Goal: Task Accomplishment & Management: Manage account settings

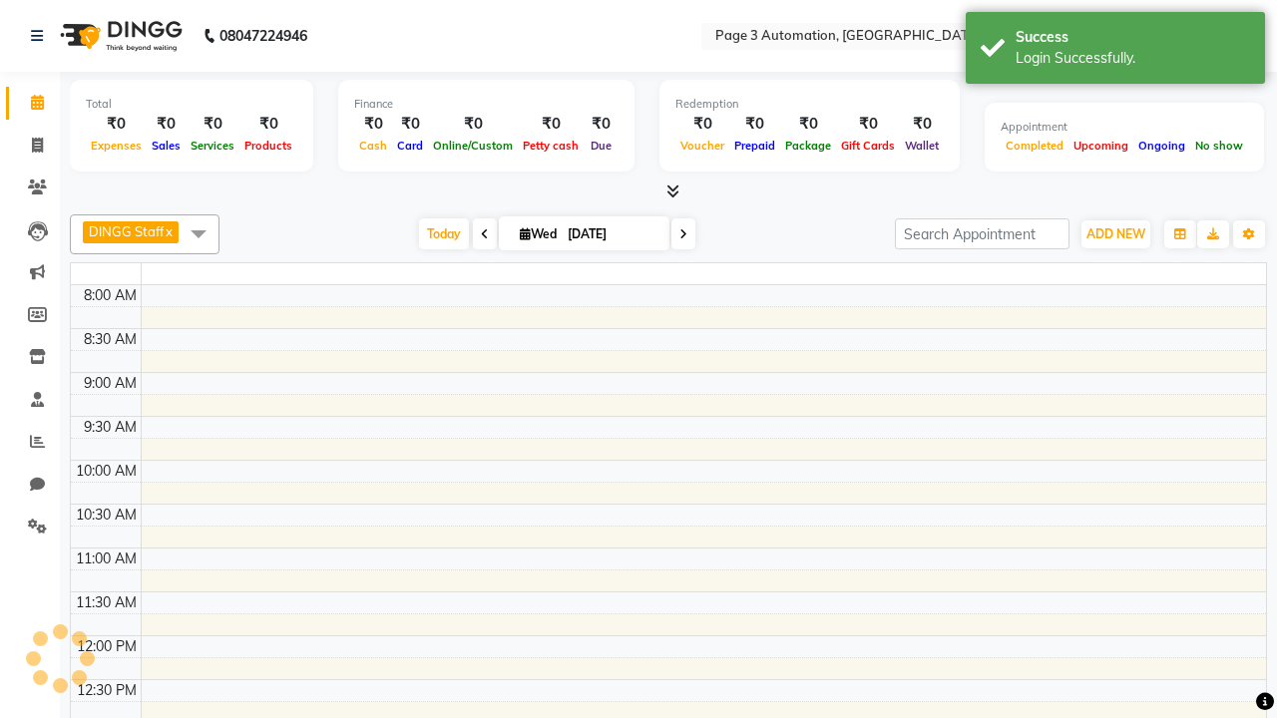
select select "en"
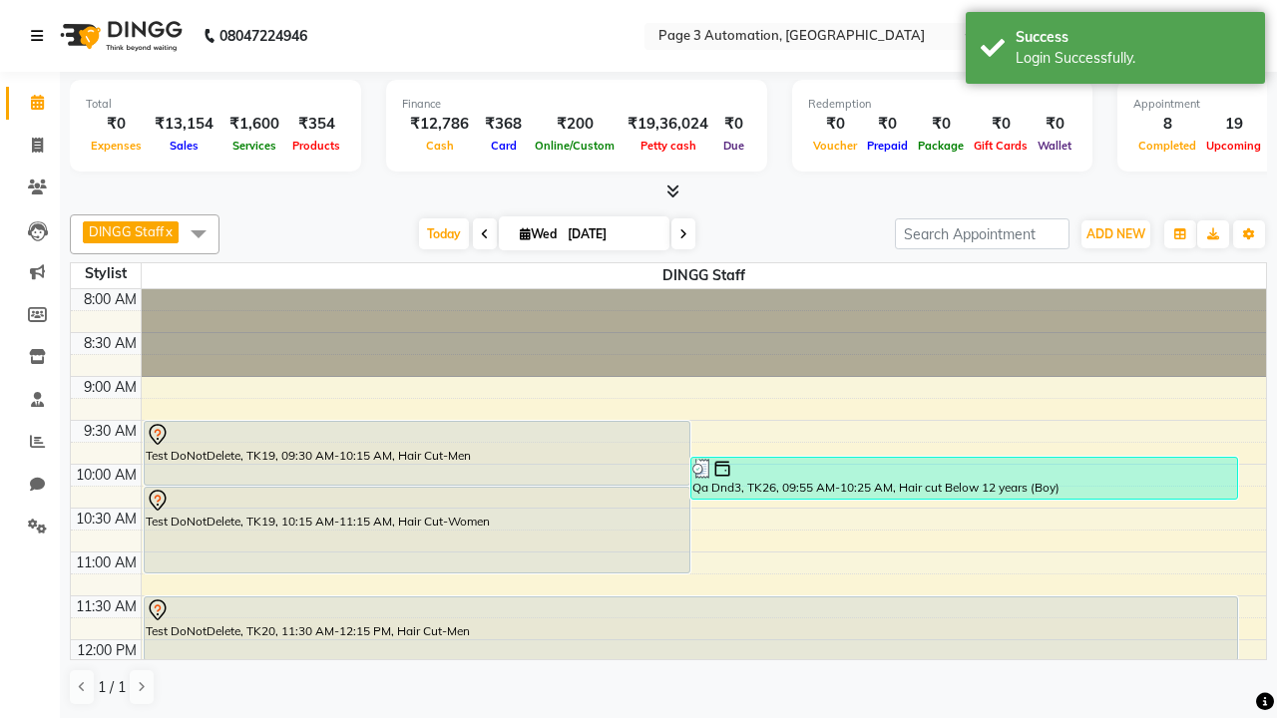
click at [41, 36] on icon at bounding box center [37, 36] width 12 height 14
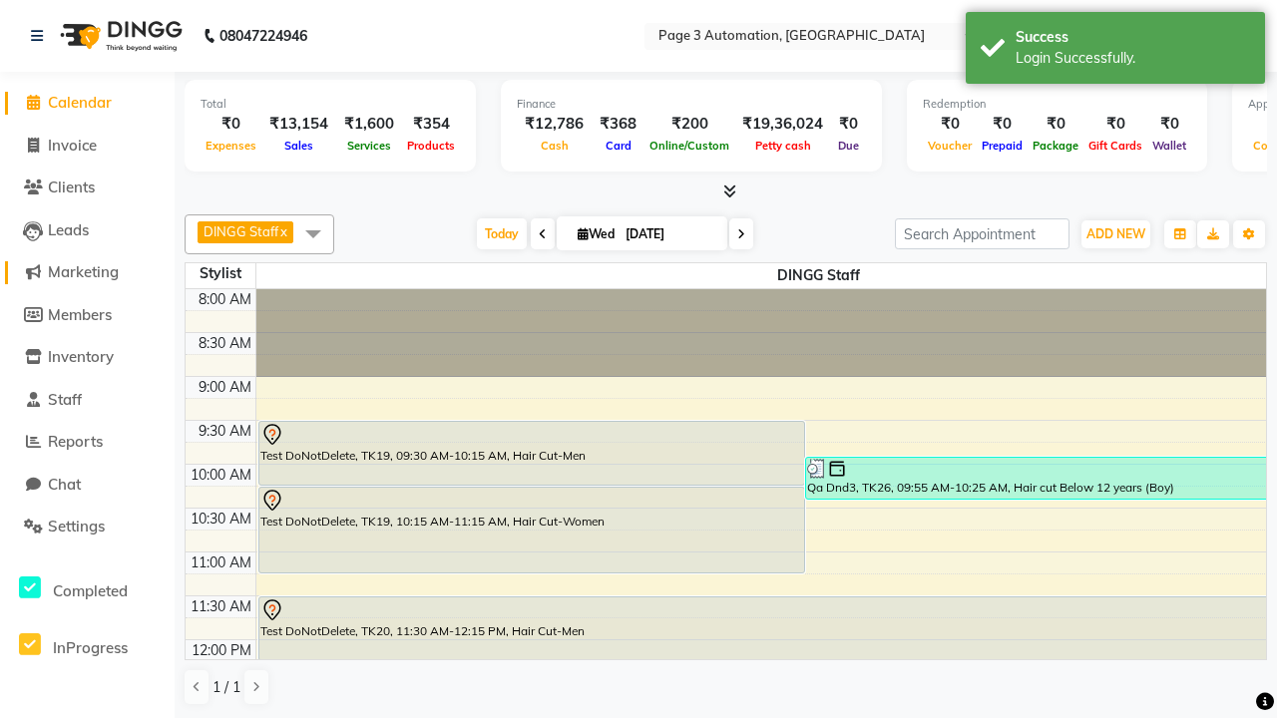
click at [87, 272] on span "Marketing" at bounding box center [83, 271] width 71 height 19
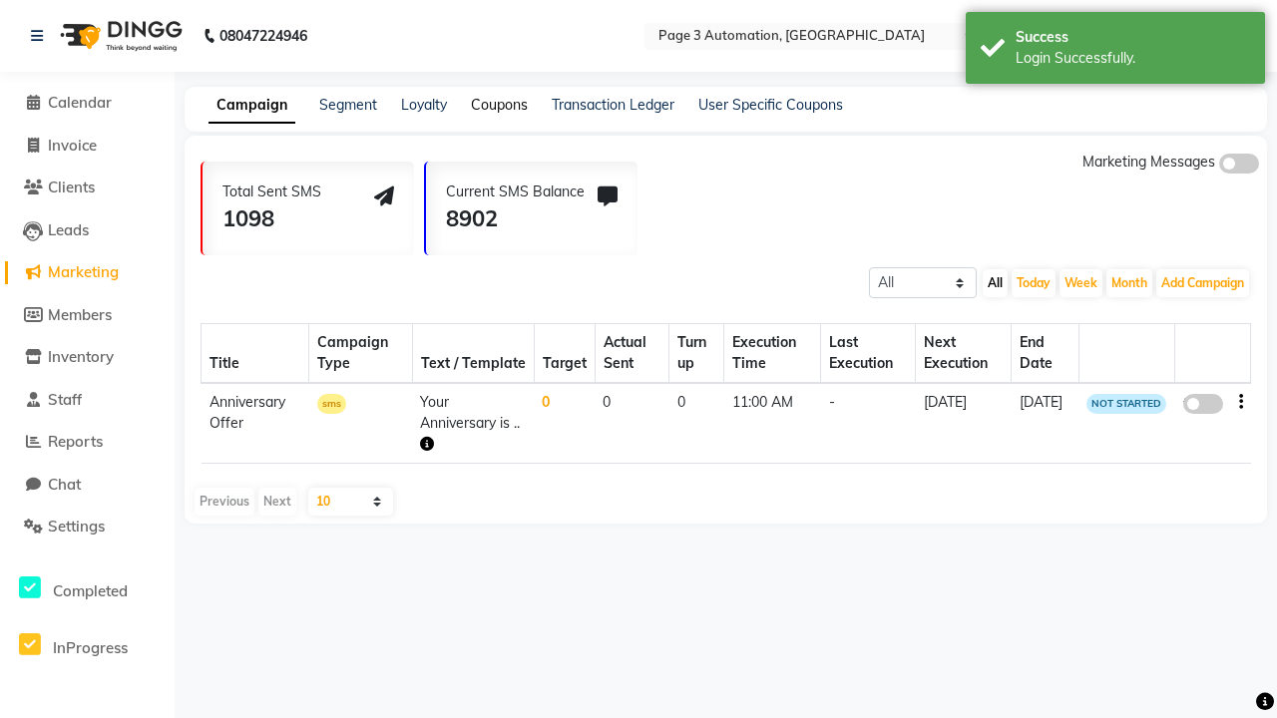
click at [499, 105] on link "Coupons" at bounding box center [499, 105] width 57 height 18
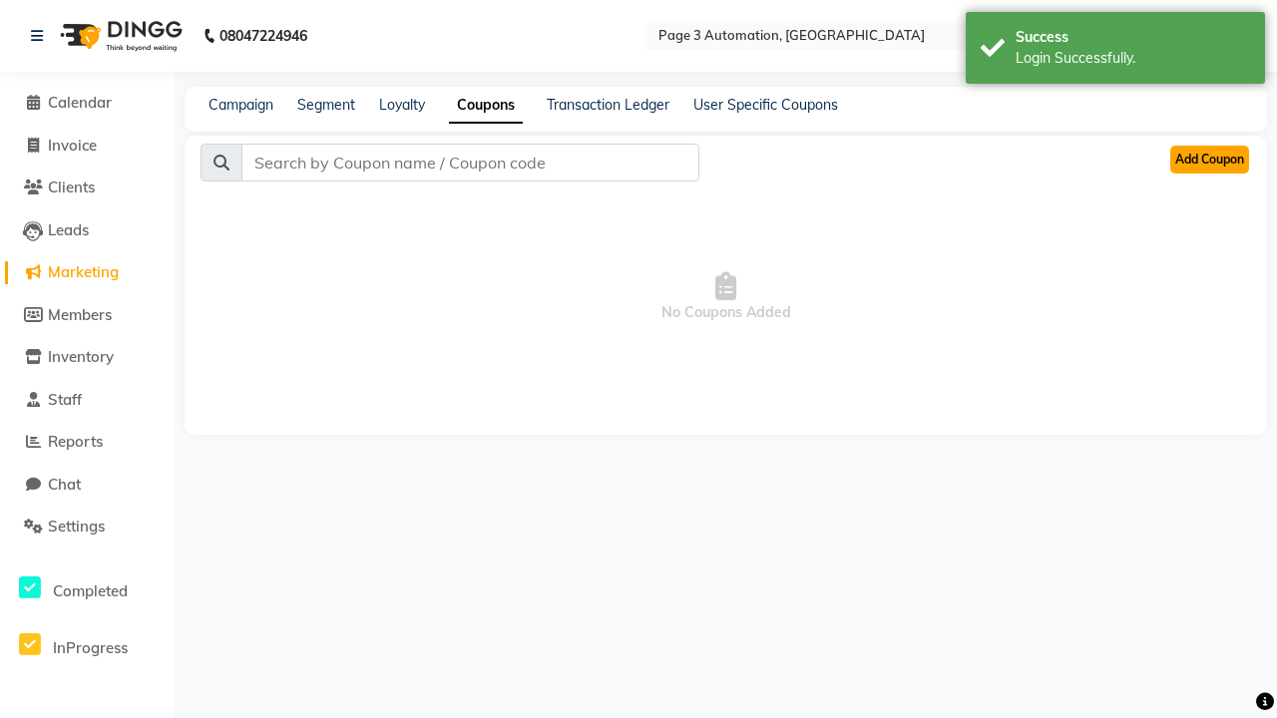
click at [1209, 160] on button "Add Coupon" at bounding box center [1209, 160] width 79 height 28
select select "ALL"
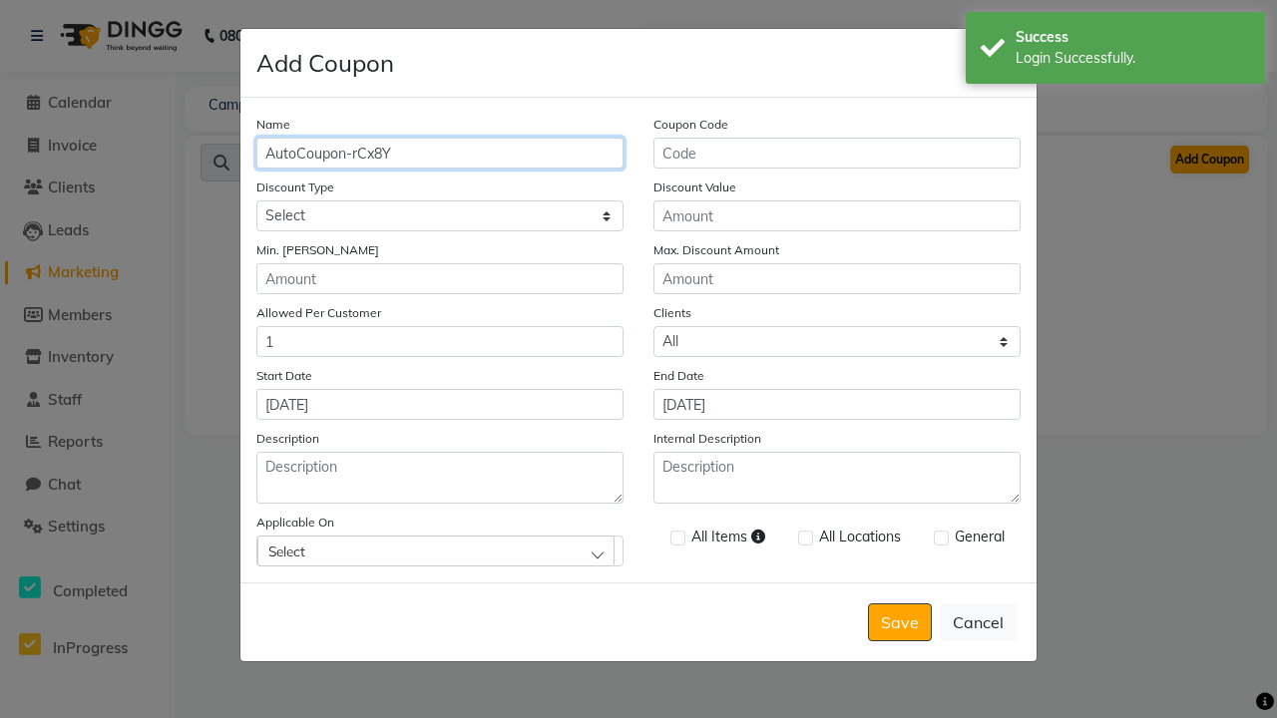
type input "AutoCoupon-rCx8Y"
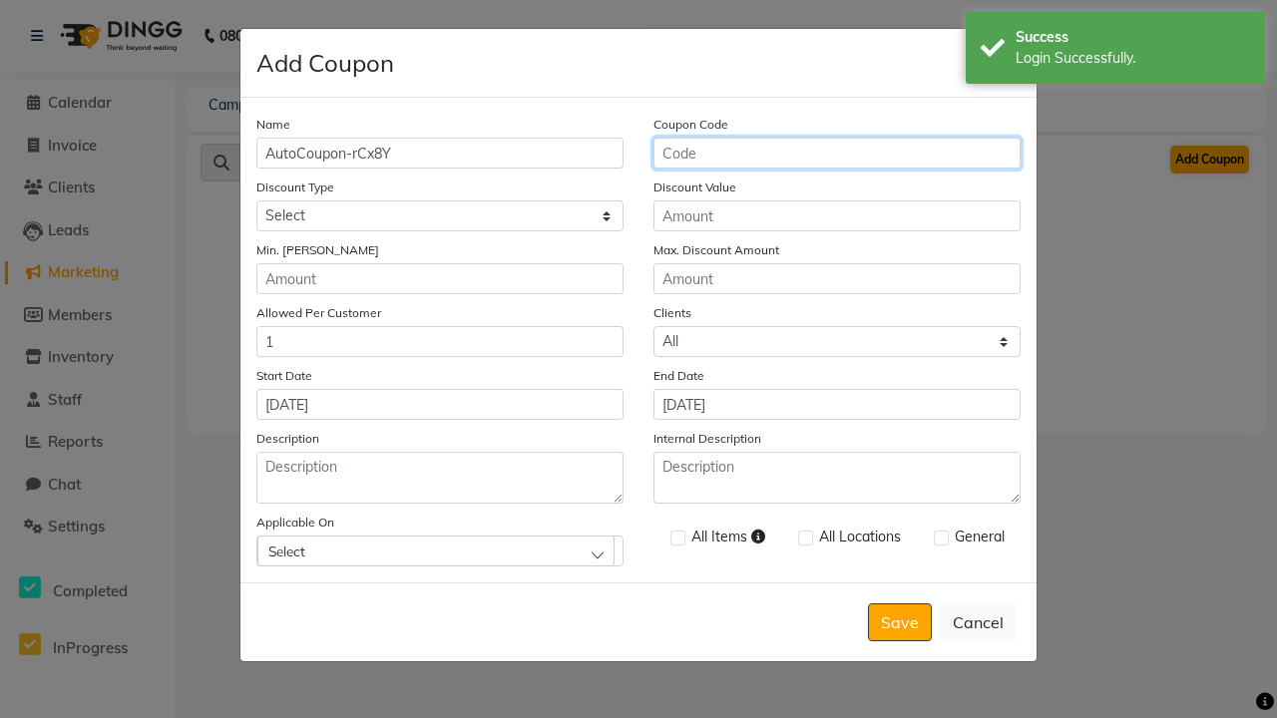
type input "AC-80I72"
select select "PERCENTAGE"
type input "AC-80I72"
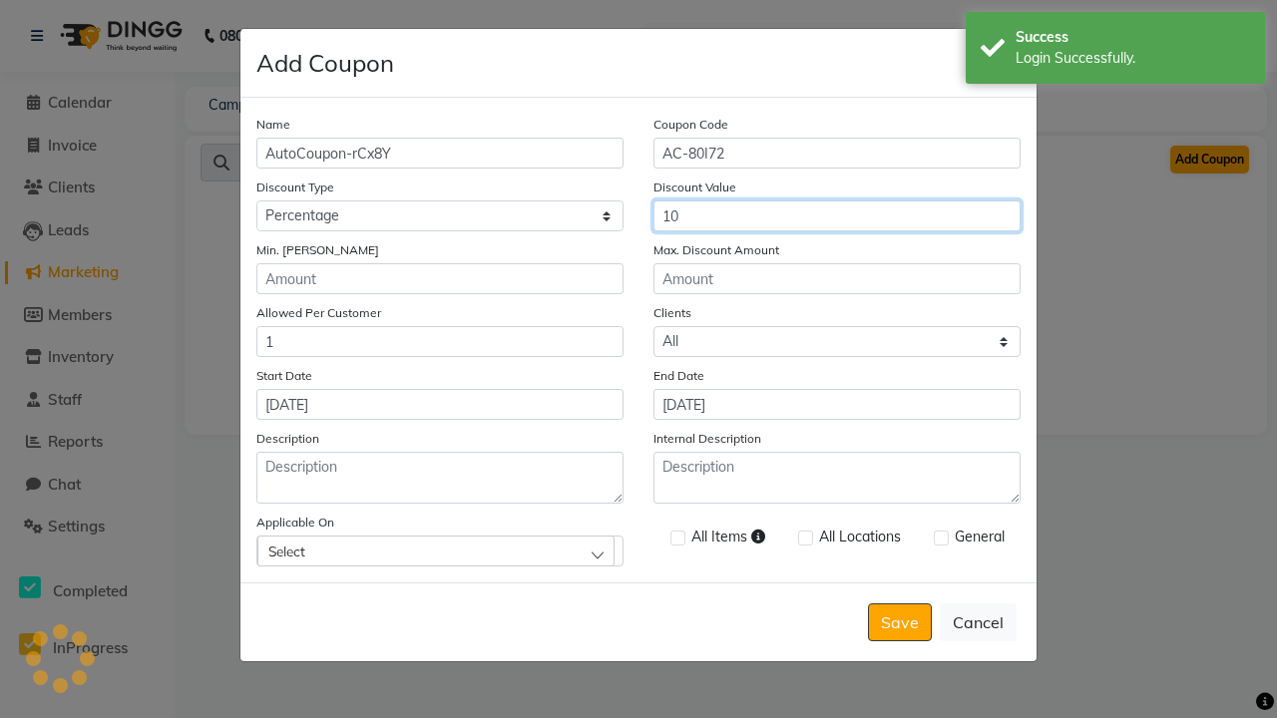
type input "10"
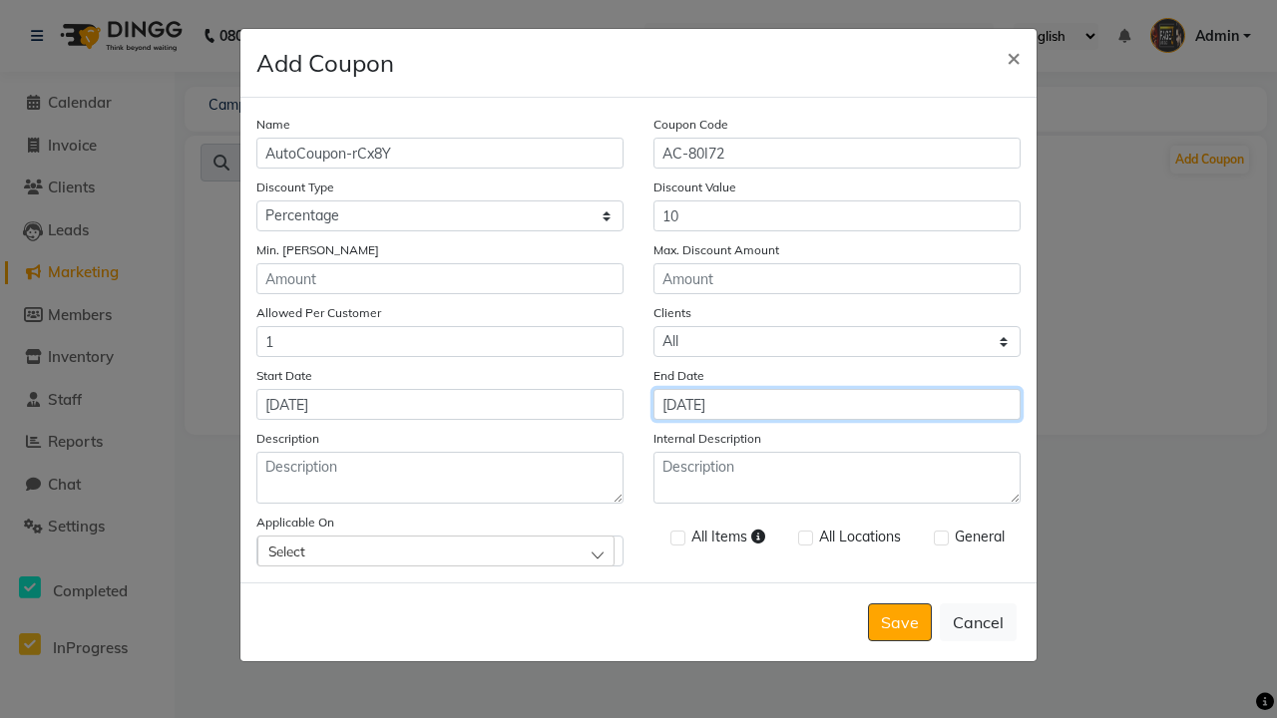
type input "[DATE]"
click at [440, 551] on div "Select" at bounding box center [435, 551] width 357 height 30
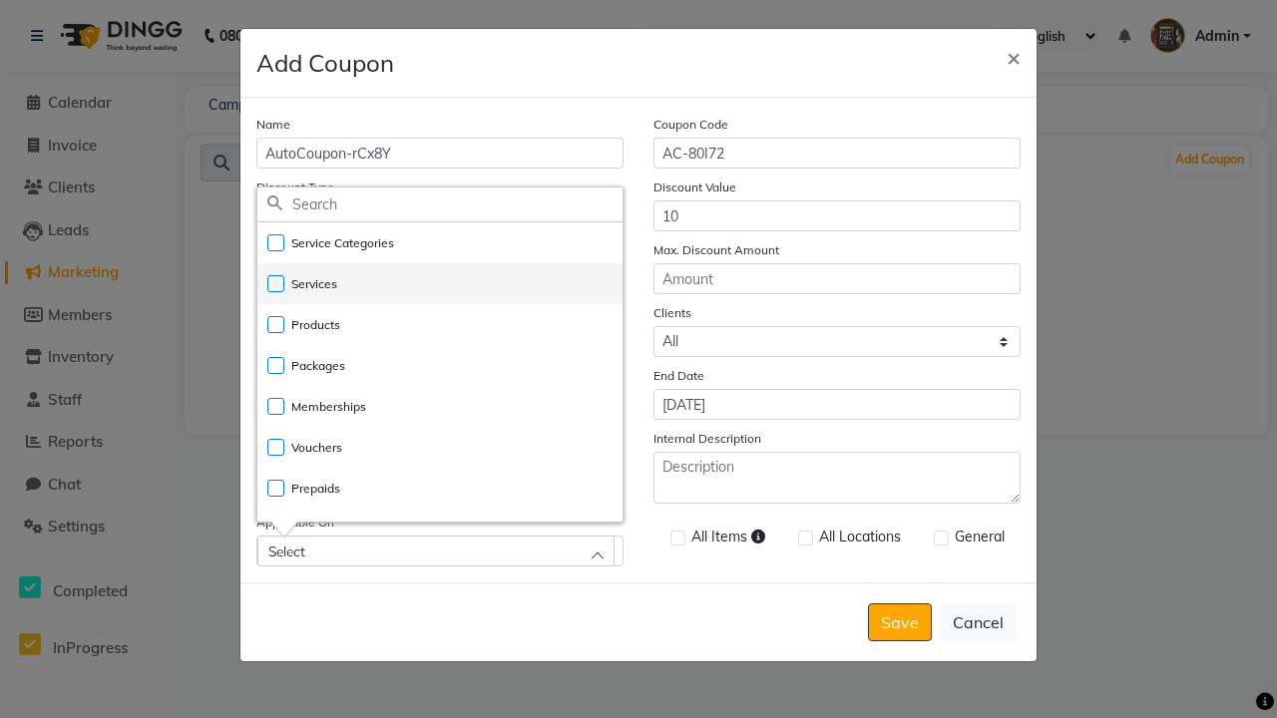
click at [440, 283] on li "Services" at bounding box center [439, 283] width 365 height 41
checkbox input "true"
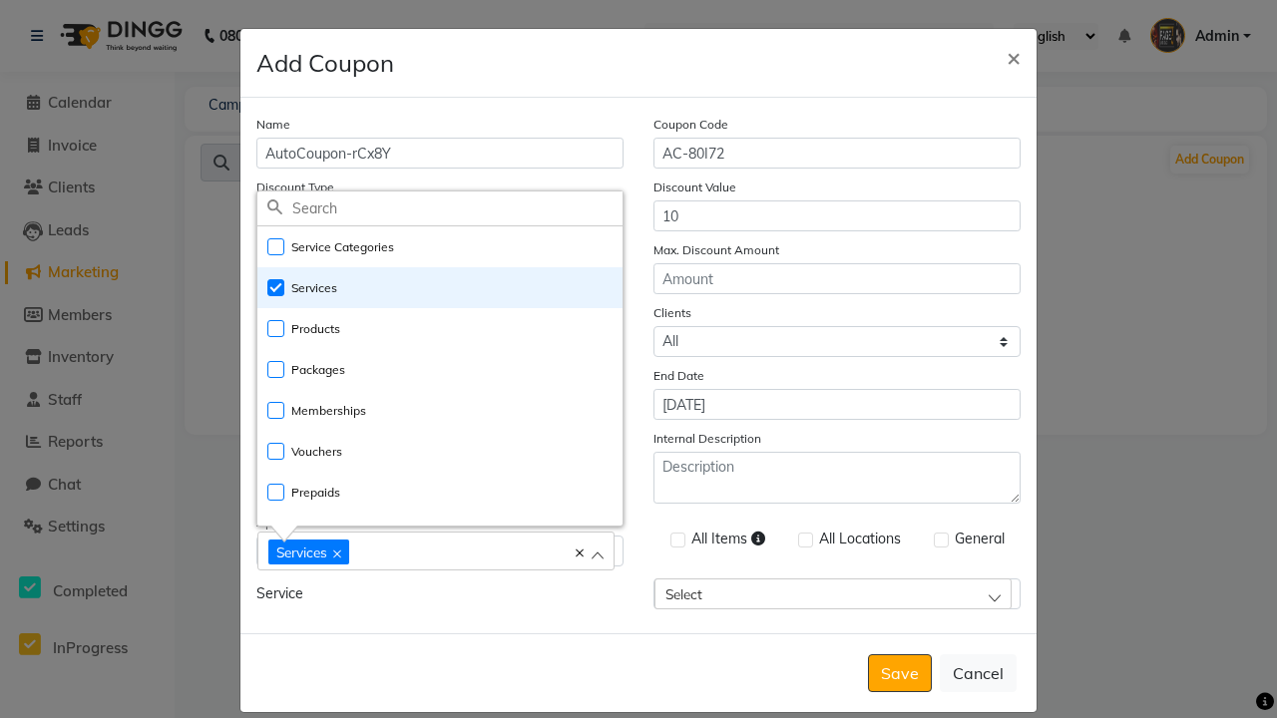
click at [440, 553] on div "Services" at bounding box center [425, 551] width 315 height 27
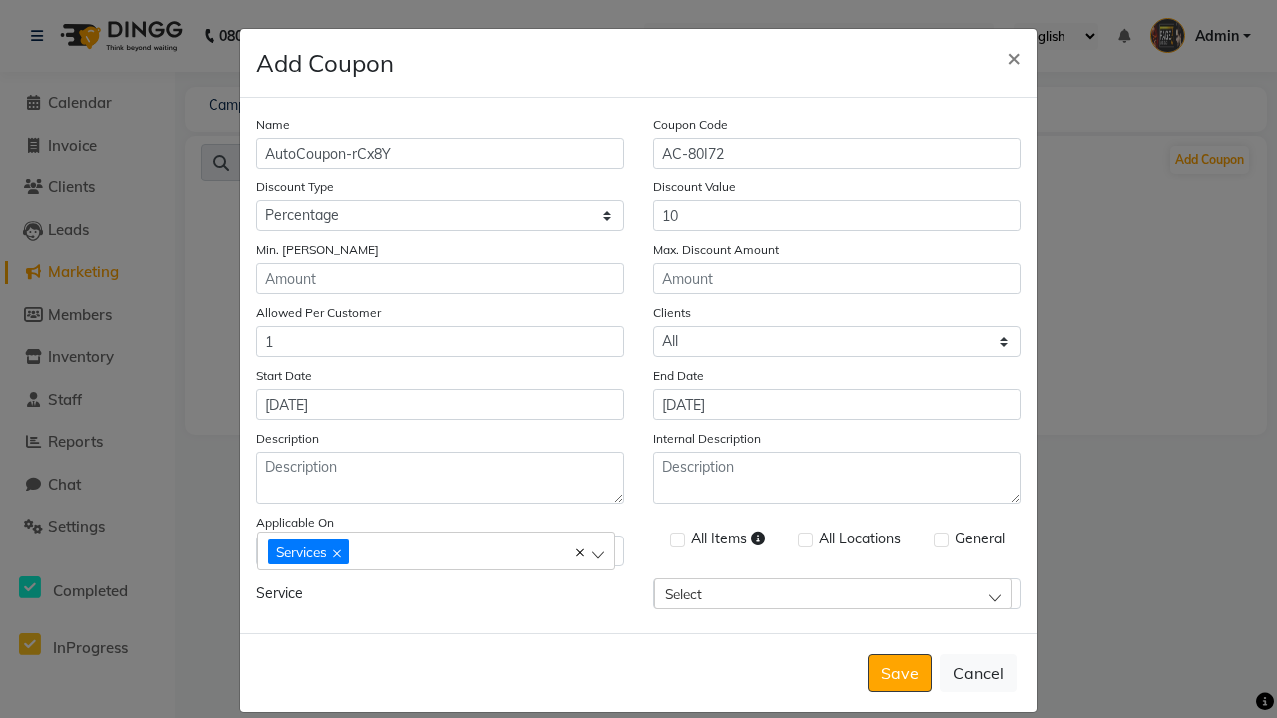
click at [677, 540] on label at bounding box center [677, 540] width 15 height 15
click at [677, 540] on input "checkbox" at bounding box center [676, 541] width 13 height 13
checkbox input "true"
click at [941, 540] on label at bounding box center [941, 540] width 15 height 15
click at [941, 540] on input "checkbox" at bounding box center [940, 541] width 13 height 13
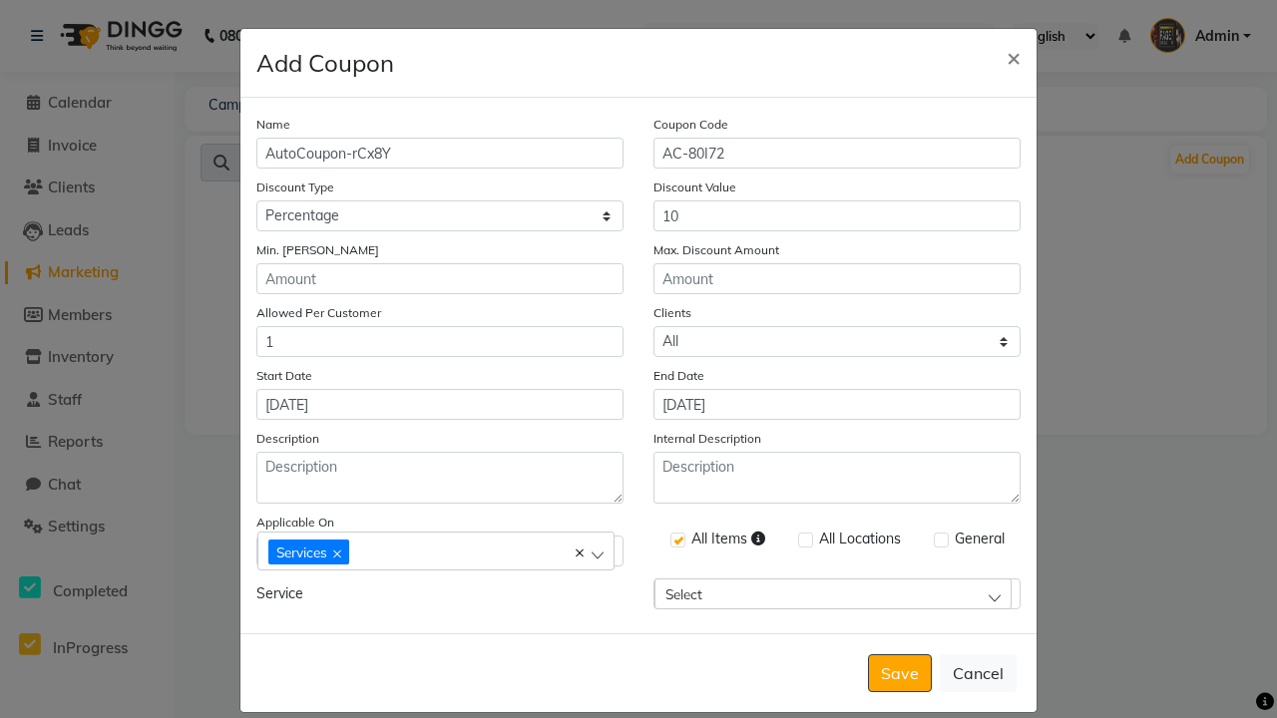
checkbox input "true"
click at [900, 654] on button "Save" at bounding box center [900, 673] width 64 height 38
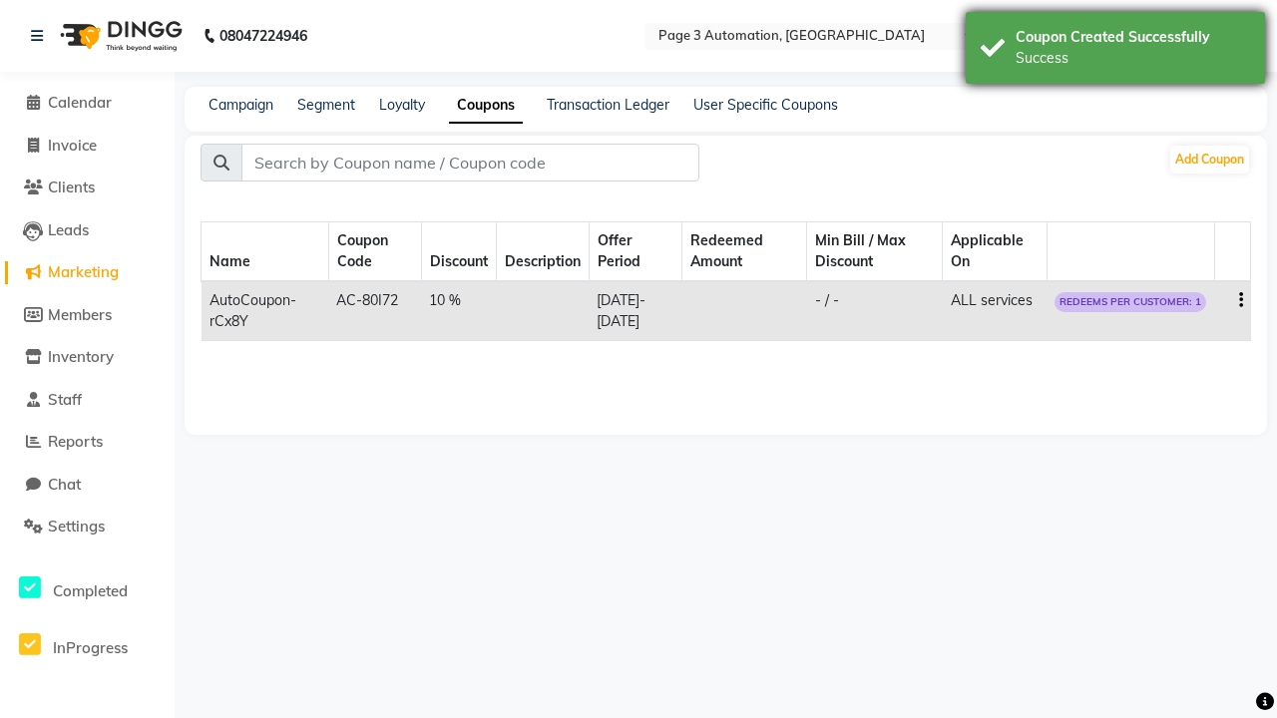
click at [1115, 51] on div "Success" at bounding box center [1132, 58] width 234 height 21
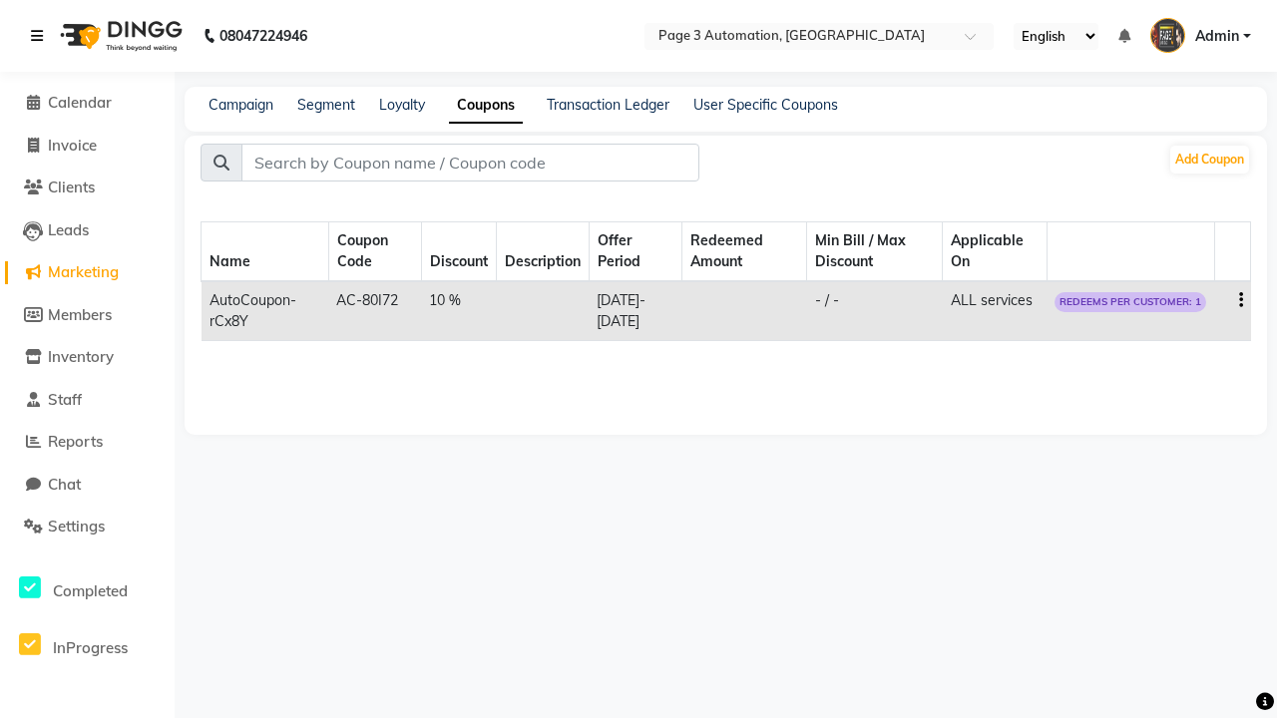
click at [41, 36] on icon at bounding box center [37, 36] width 12 height 14
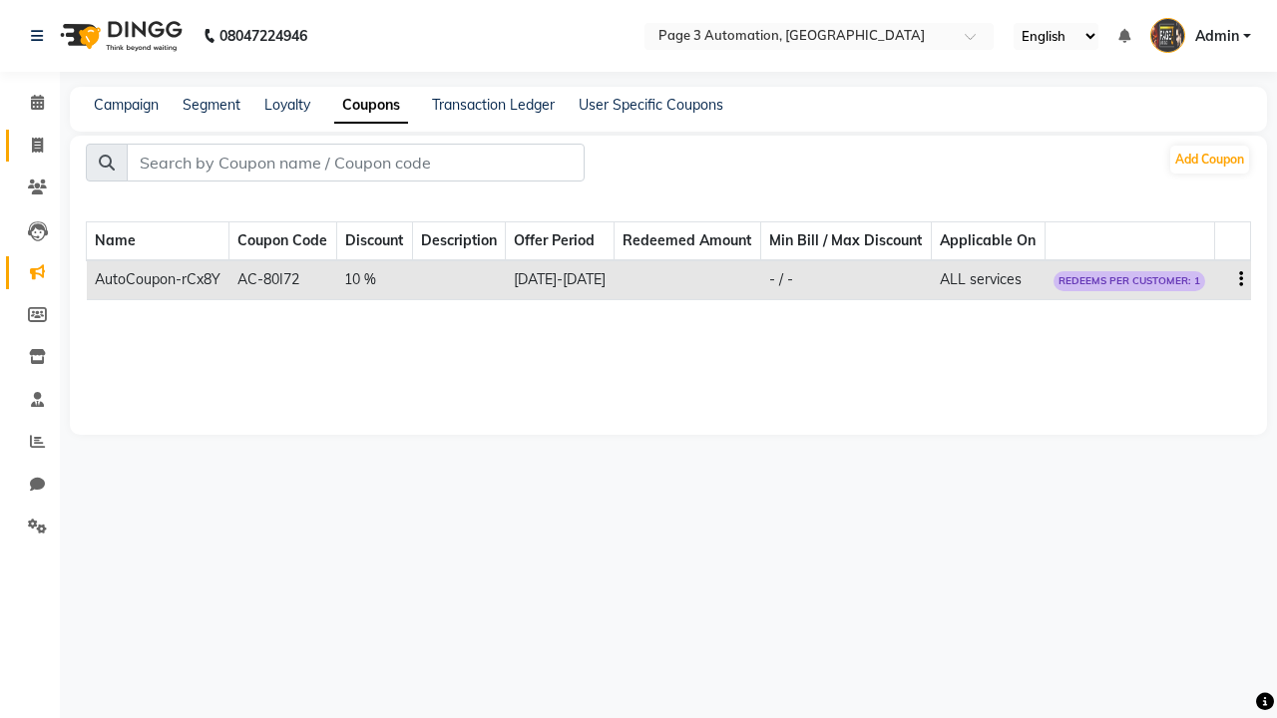
click at [30, 145] on span at bounding box center [37, 146] width 35 height 23
select select "service"
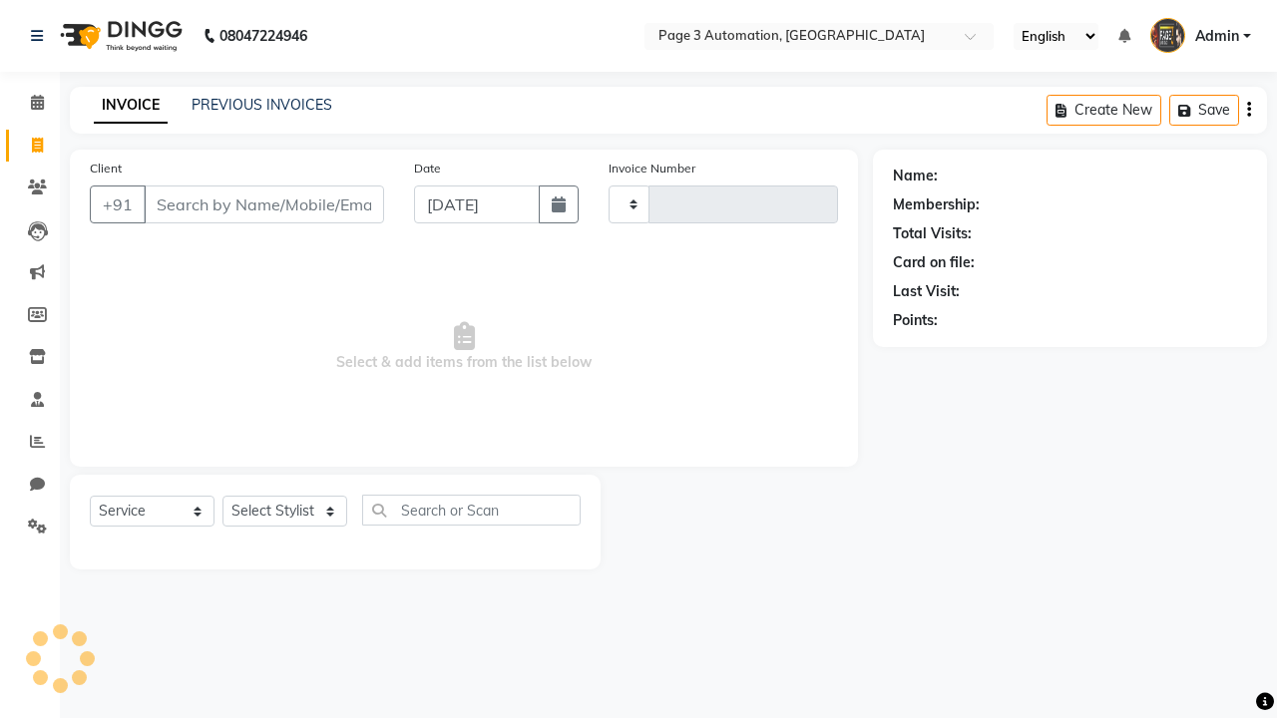
type input "10055"
select select "2774"
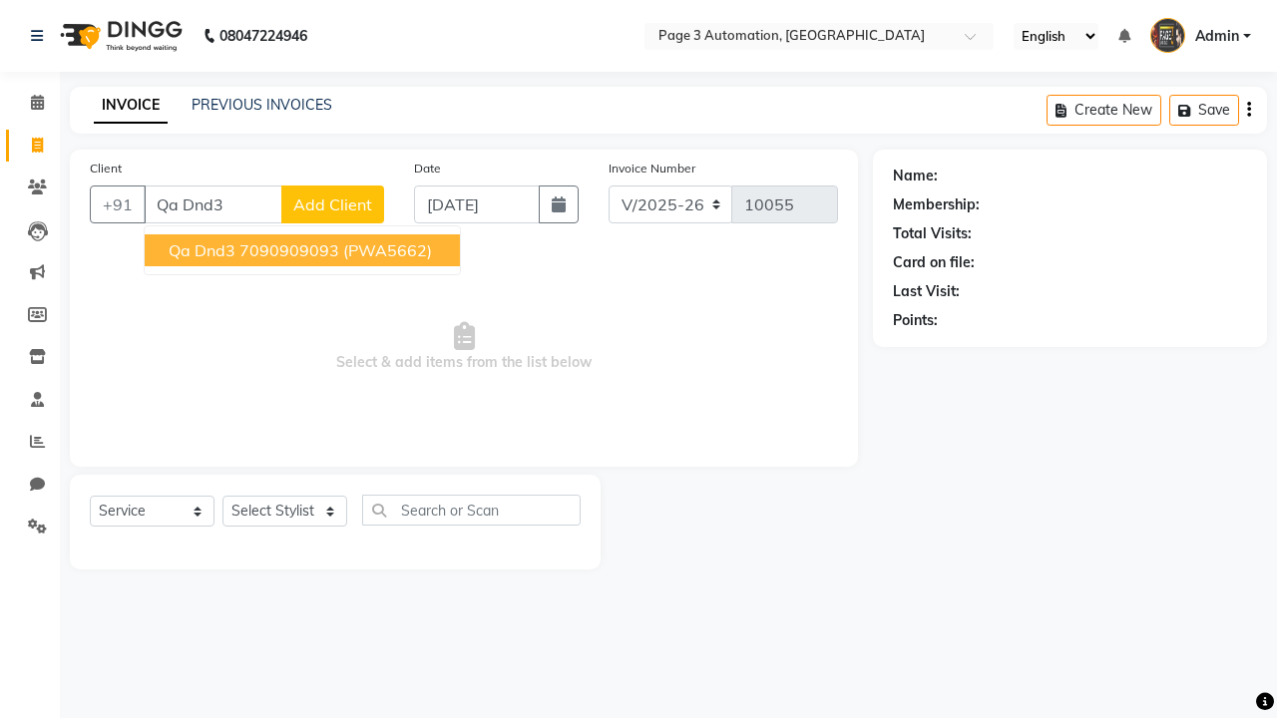
click at [304, 250] on ngb-highlight "7090909093" at bounding box center [289, 250] width 100 height 20
type input "7090909093"
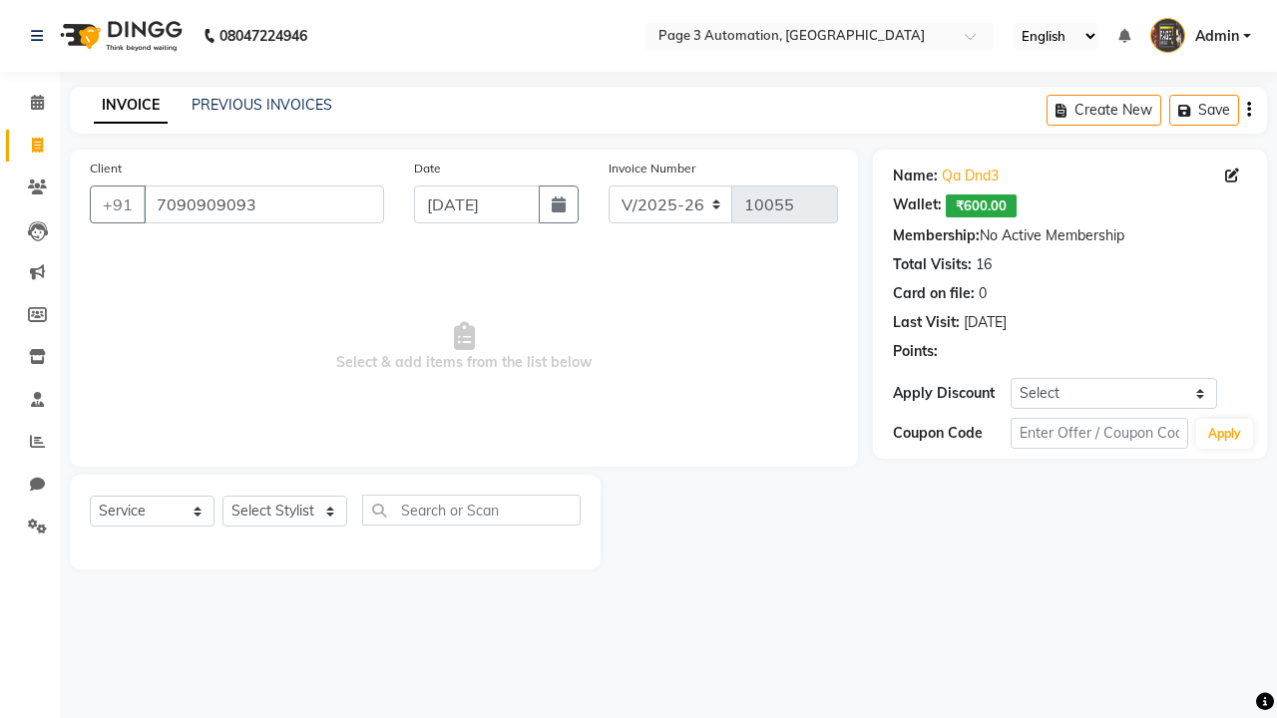
select select "1: Object"
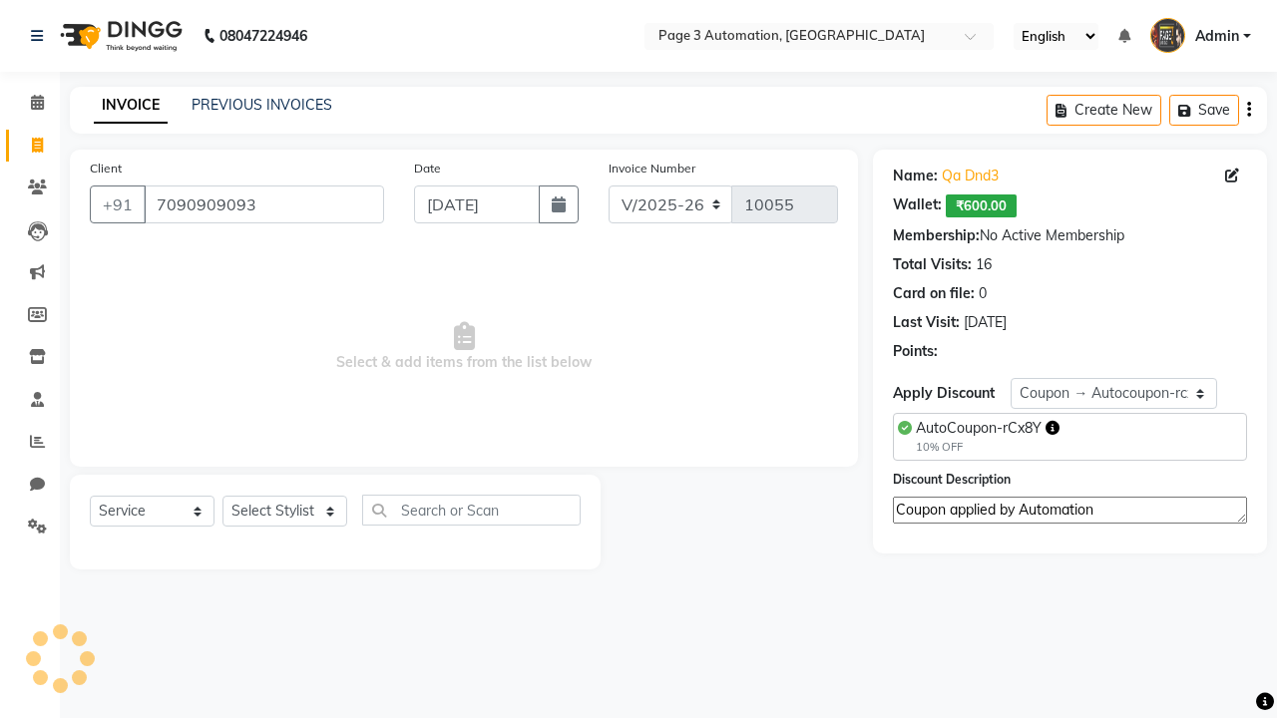
select select "71572"
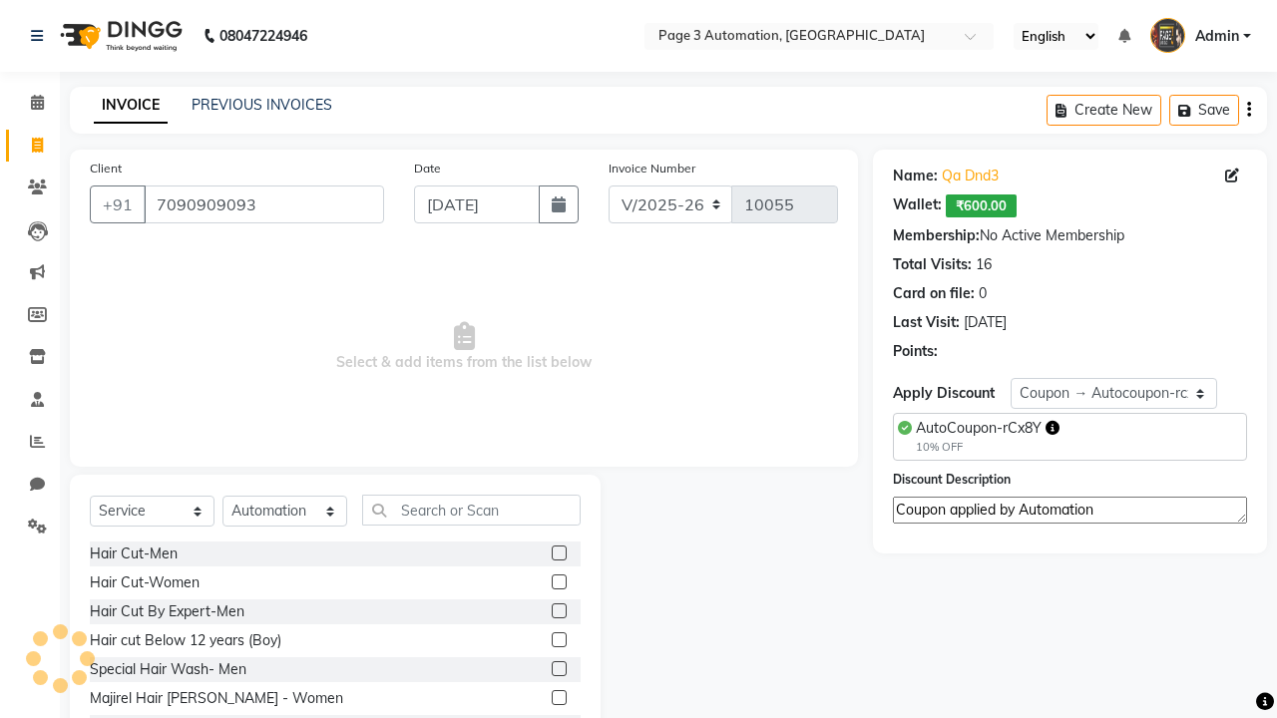
type textarea "Coupon applied by Automation"
click at [558, 640] on label at bounding box center [559, 639] width 15 height 15
click at [558, 640] on input "checkbox" at bounding box center [558, 640] width 13 height 13
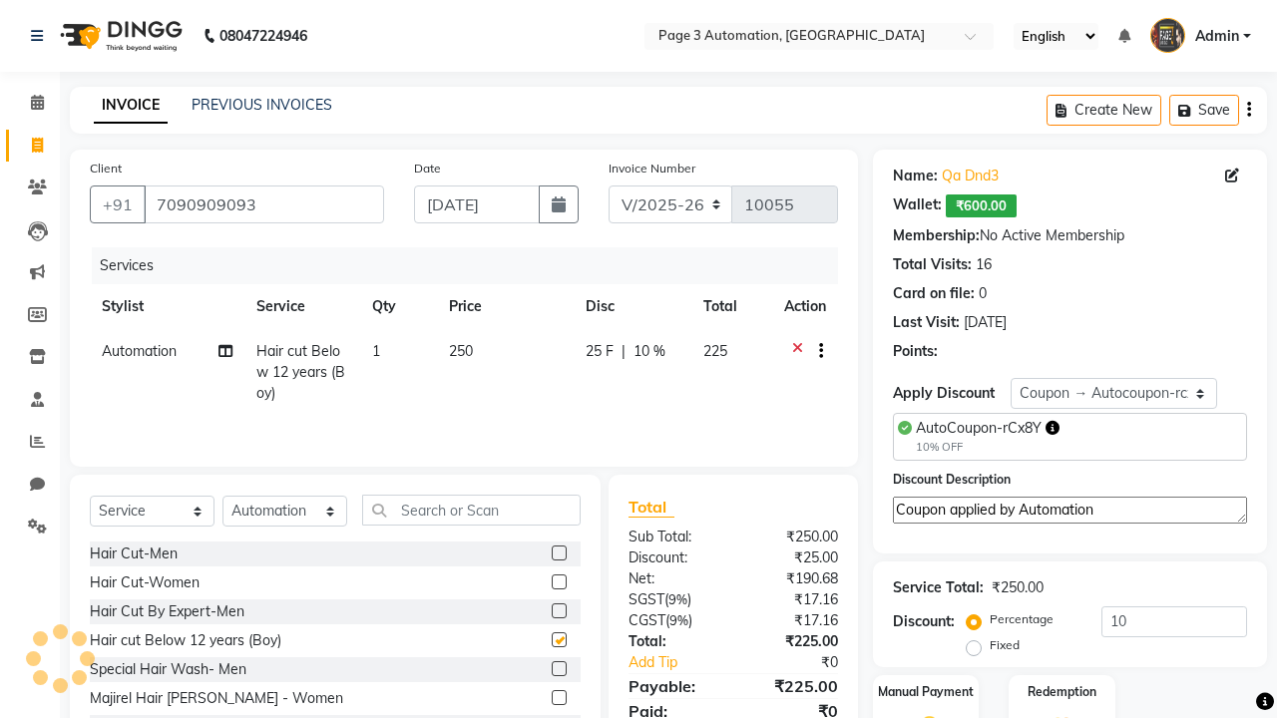
checkbox input "false"
click at [926, 692] on label "Manual Payment" at bounding box center [926, 691] width 100 height 19
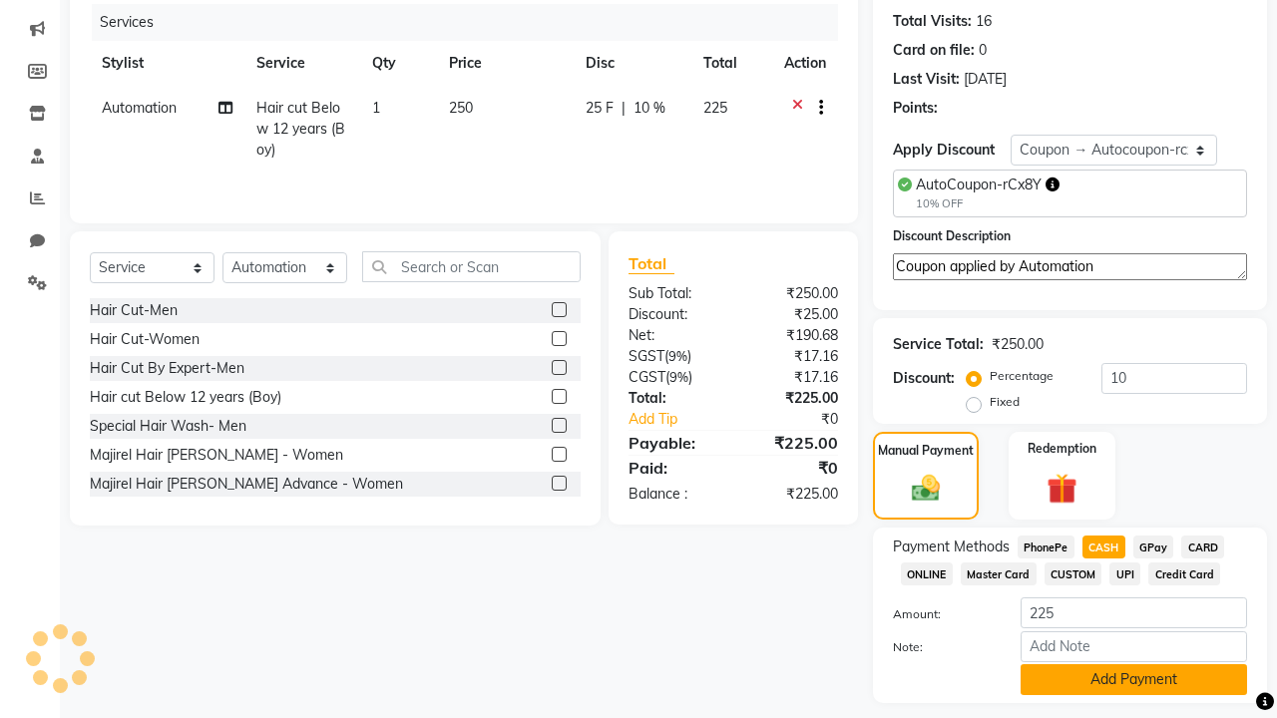
click at [1133, 679] on button "Add Payment" at bounding box center [1133, 679] width 226 height 31
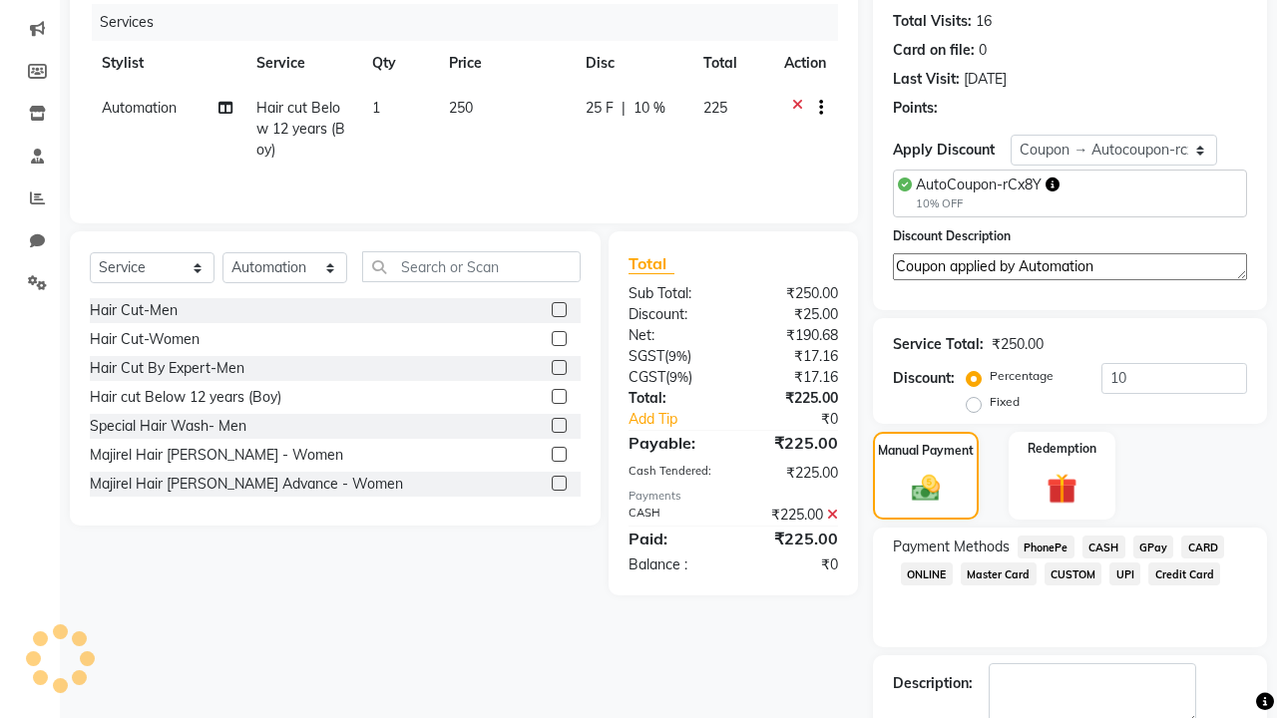
checkbox input "false"
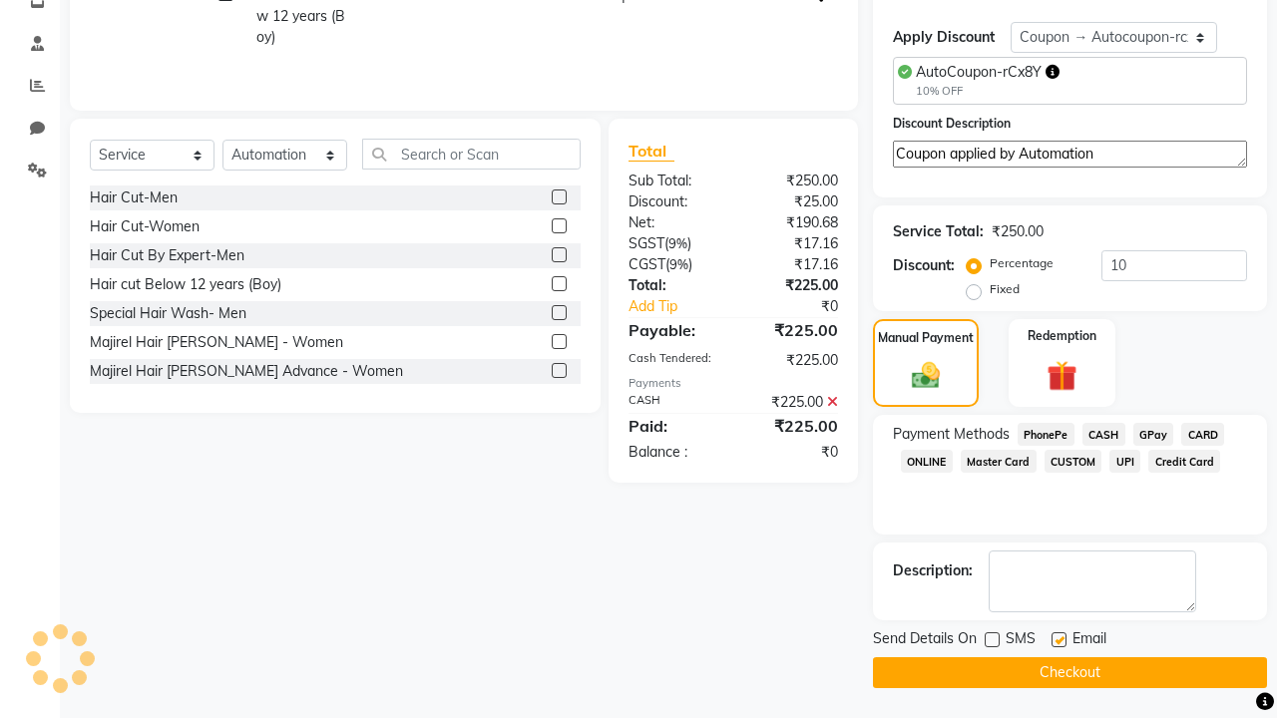
click at [1058, 639] on label at bounding box center [1058, 639] width 15 height 15
click at [1058, 639] on input "checkbox" at bounding box center [1057, 640] width 13 height 13
checkbox input "false"
click at [1069, 672] on button "Checkout" at bounding box center [1070, 672] width 394 height 31
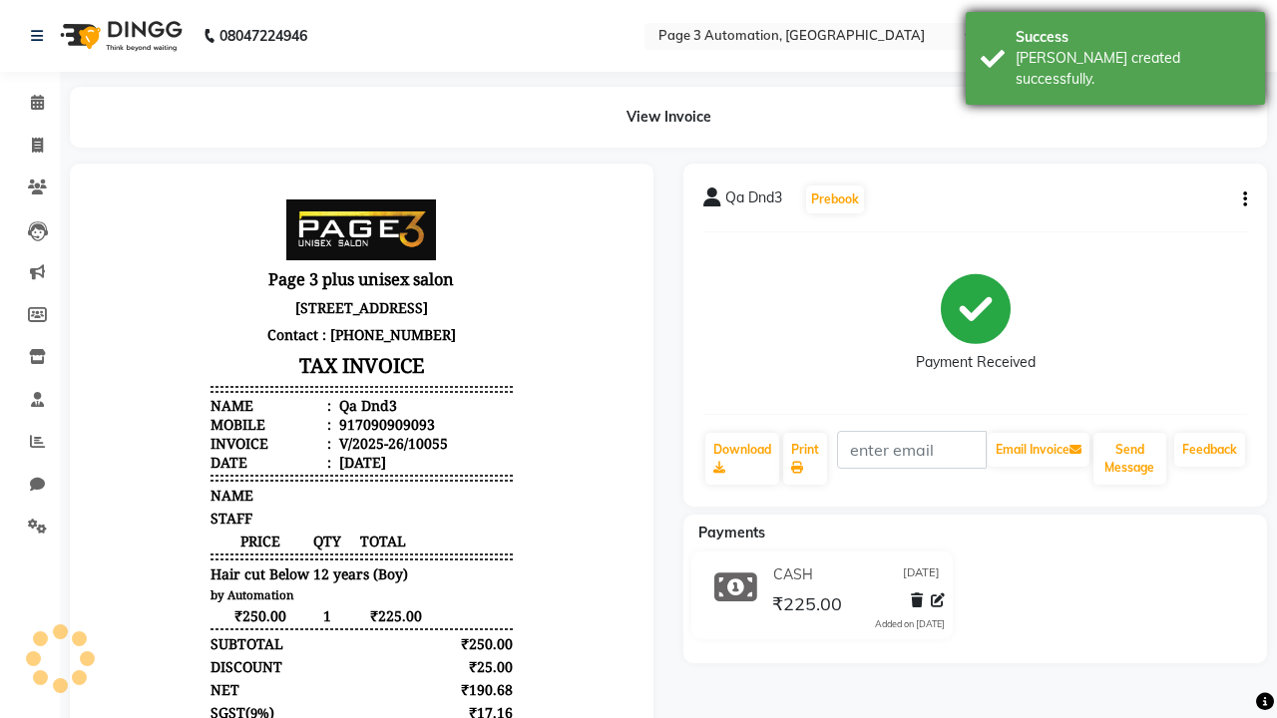
click at [1115, 51] on div "[PERSON_NAME] created successfully." at bounding box center [1132, 69] width 234 height 42
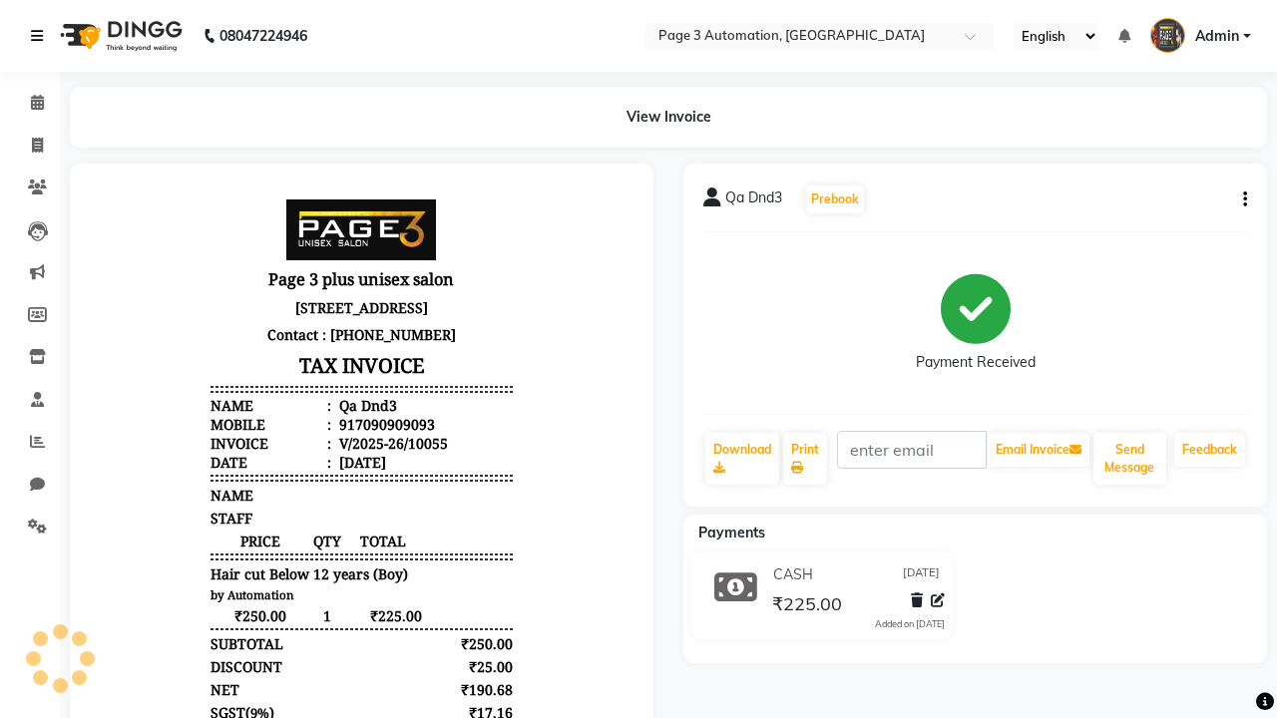
click at [41, 36] on icon at bounding box center [37, 36] width 12 height 14
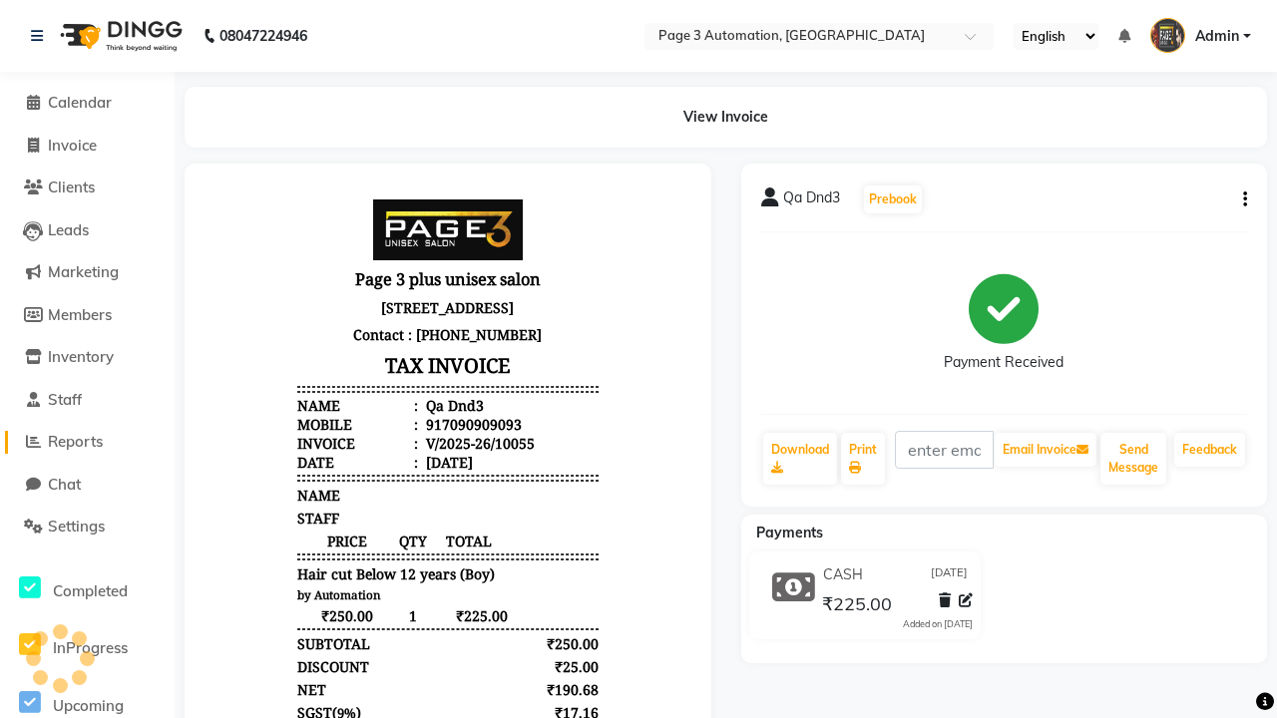
click at [87, 442] on span "Reports" at bounding box center [75, 441] width 55 height 19
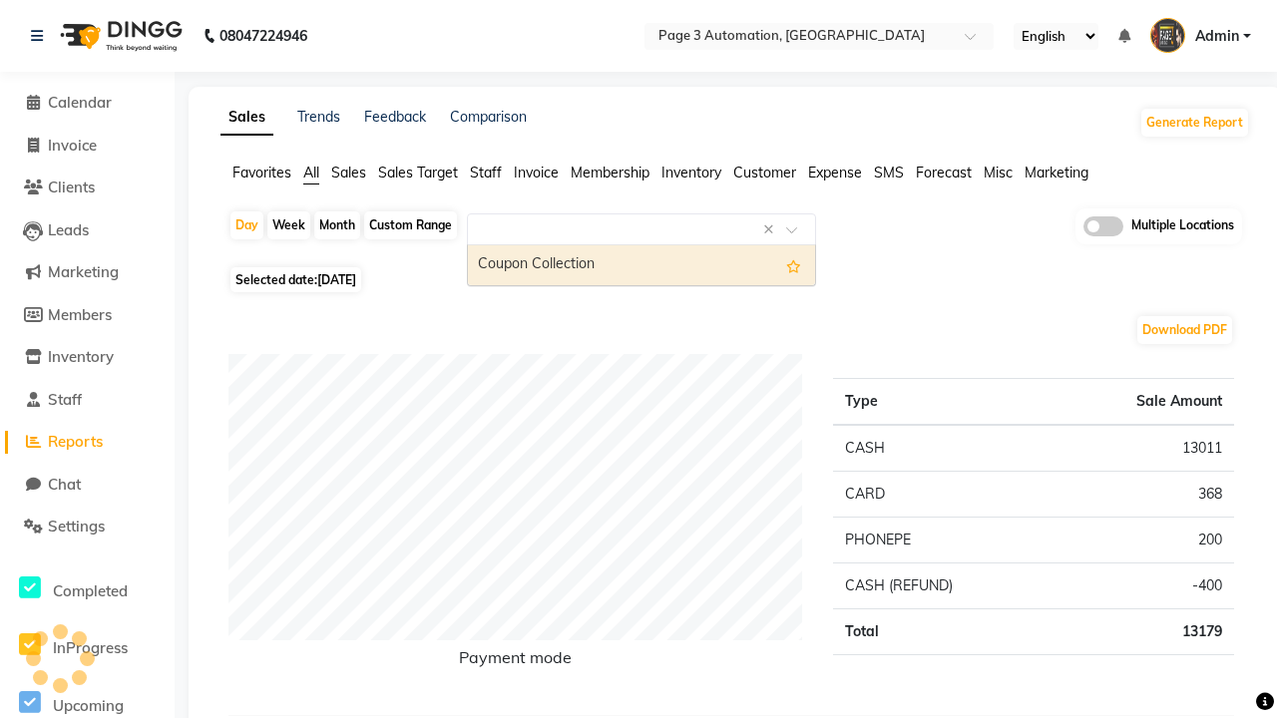
type input "Coupon Collection"
click at [641, 265] on div "Coupon Collection" at bounding box center [641, 265] width 347 height 40
select select "full_report"
select select "csv"
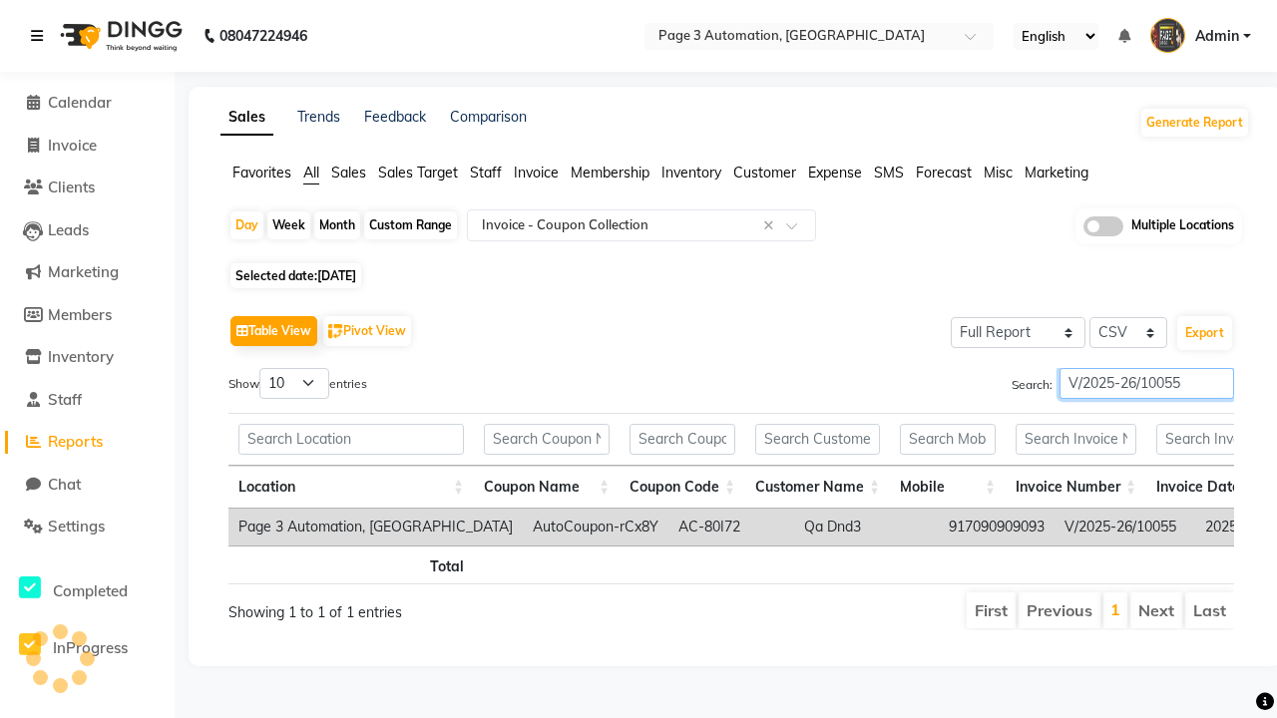
type input "V/2025-26/10055"
click at [41, 36] on icon at bounding box center [37, 36] width 12 height 14
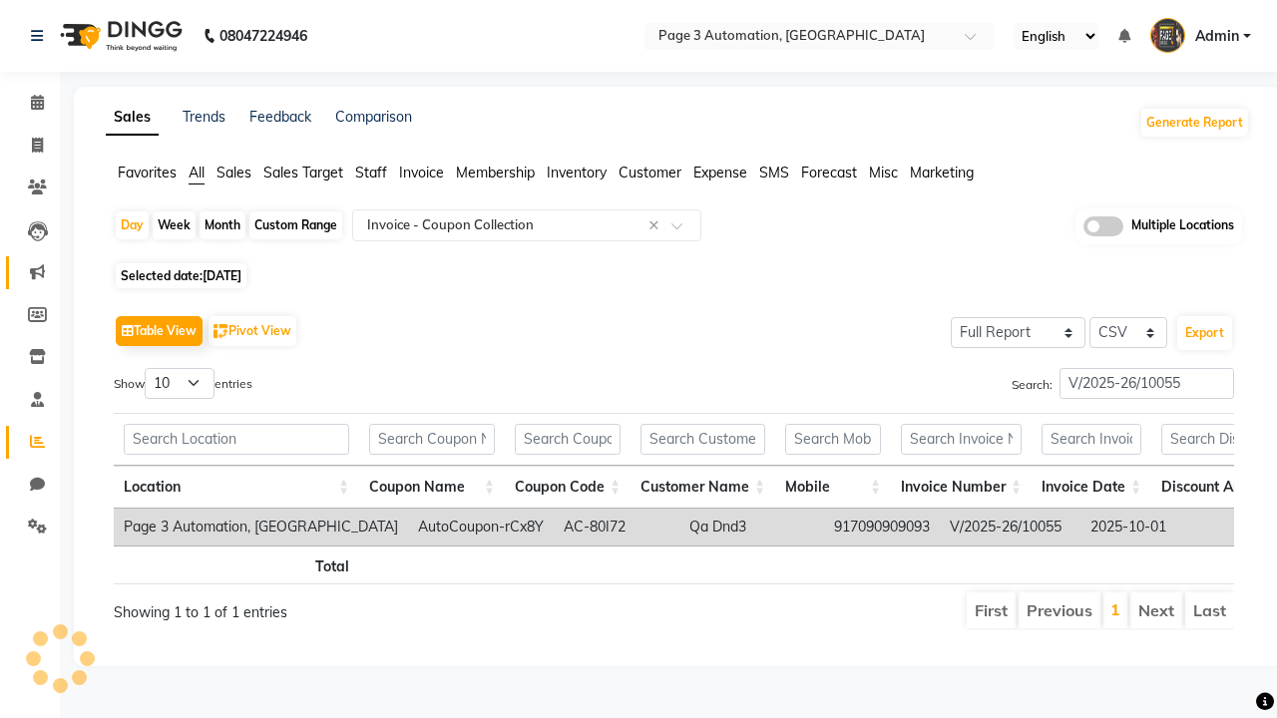
click at [30, 272] on icon at bounding box center [37, 271] width 15 height 15
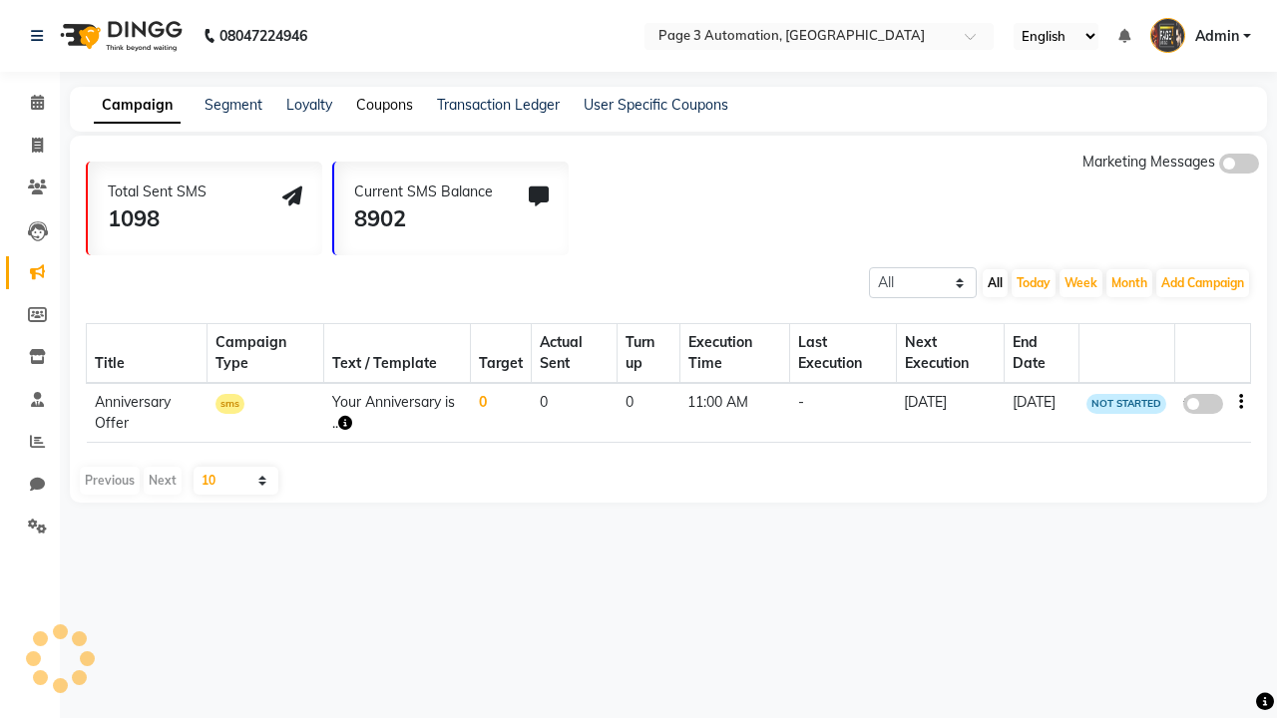
click at [384, 105] on link "Coupons" at bounding box center [384, 105] width 57 height 18
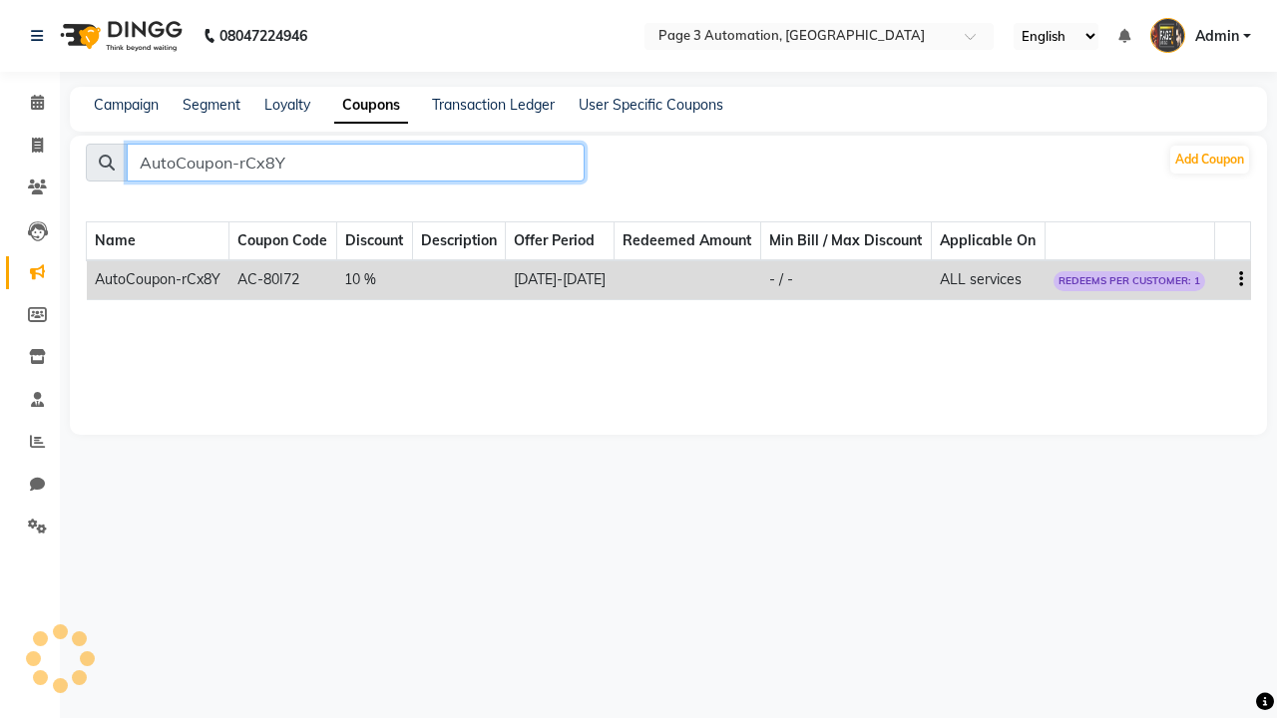
type input "AutoCoupon-rCx8Y"
click at [1240, 280] on icon "button" at bounding box center [1241, 279] width 4 height 1
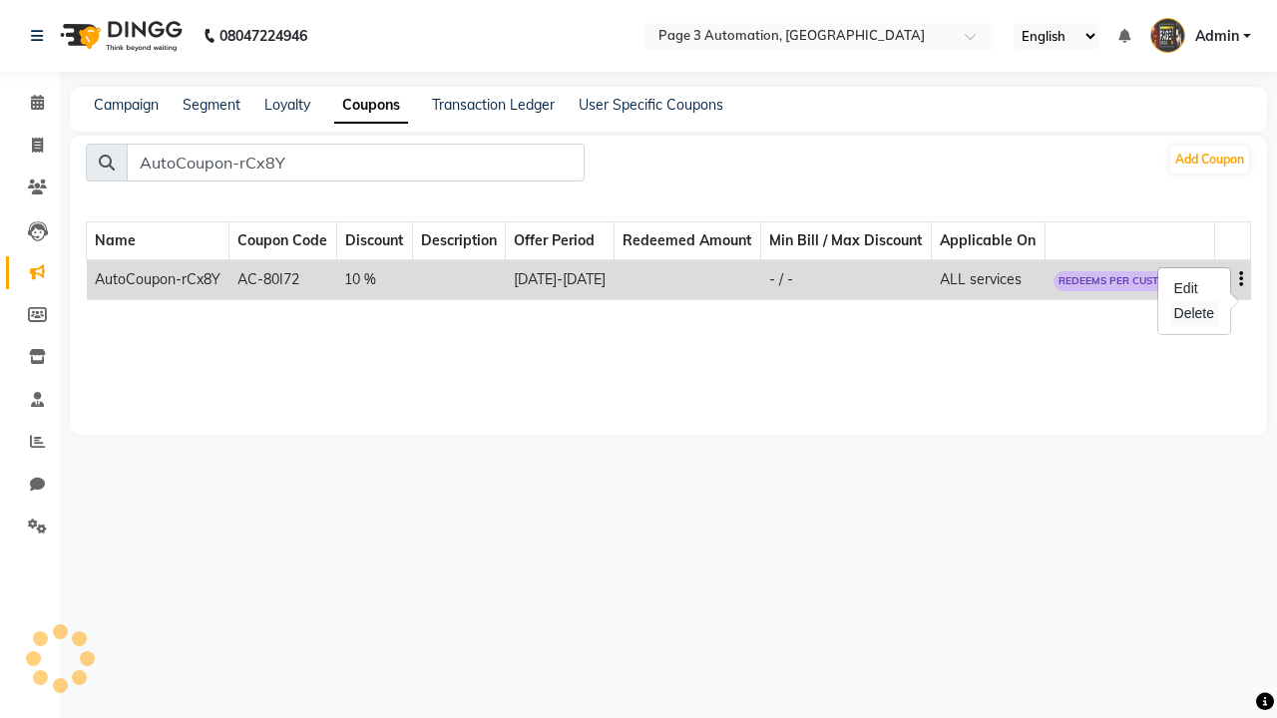
click at [1193, 313] on div "Delete" at bounding box center [1194, 313] width 48 height 25
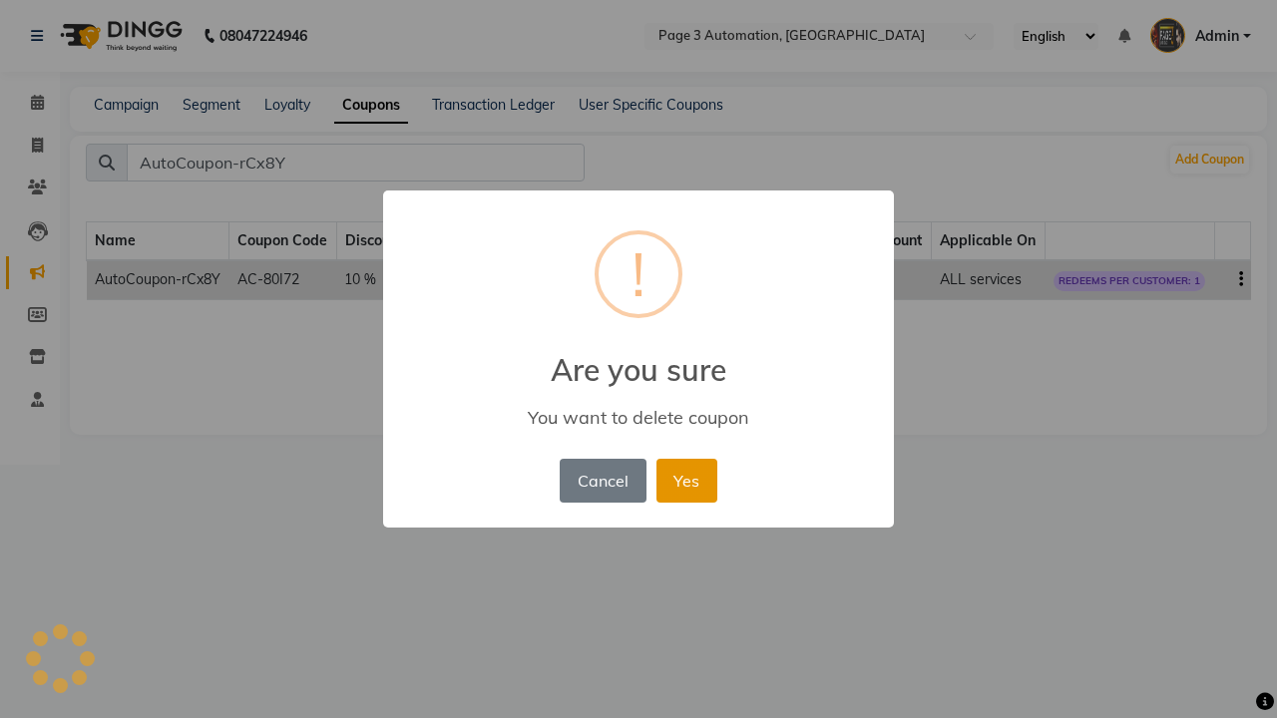
click at [686, 480] on button "Yes" at bounding box center [686, 481] width 61 height 44
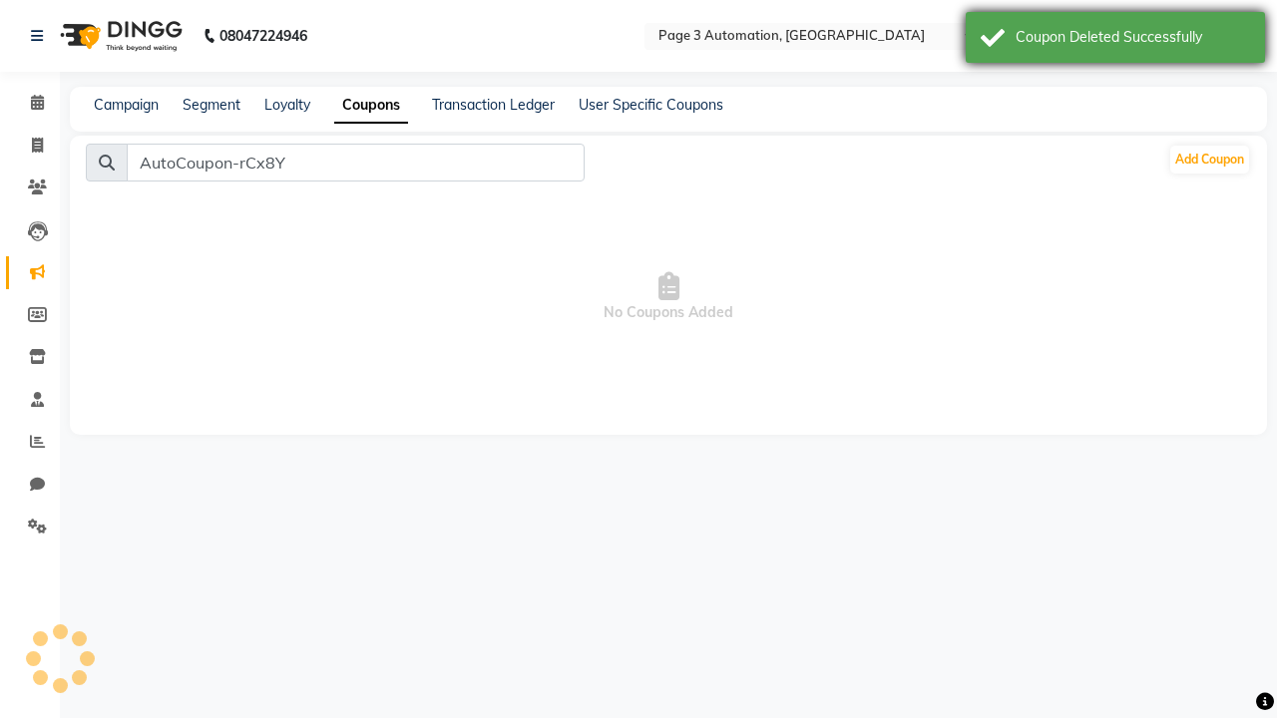
click at [1115, 40] on div "Coupon Deleted Successfully" at bounding box center [1132, 37] width 234 height 21
